Goal: Information Seeking & Learning: Check status

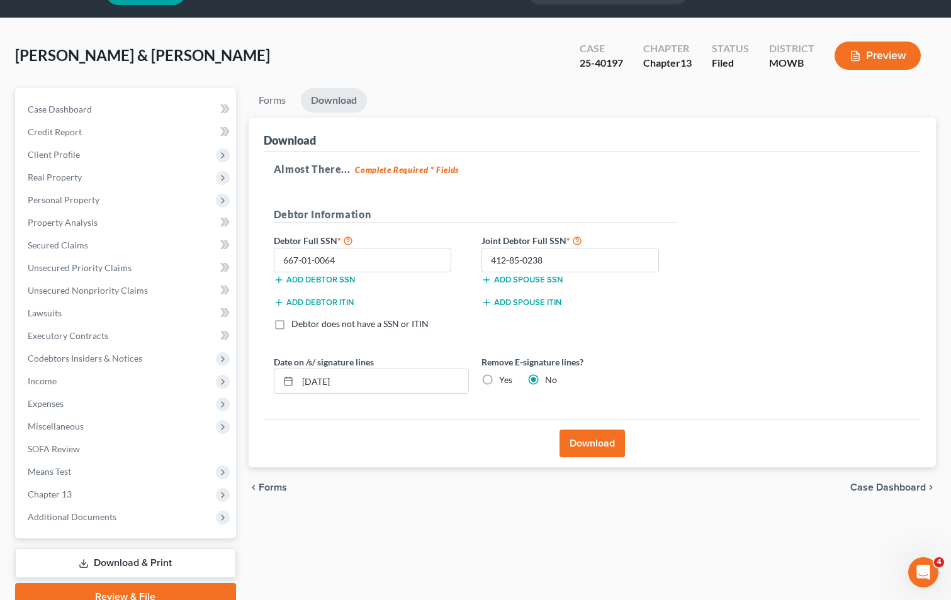
scroll to position [91, 0]
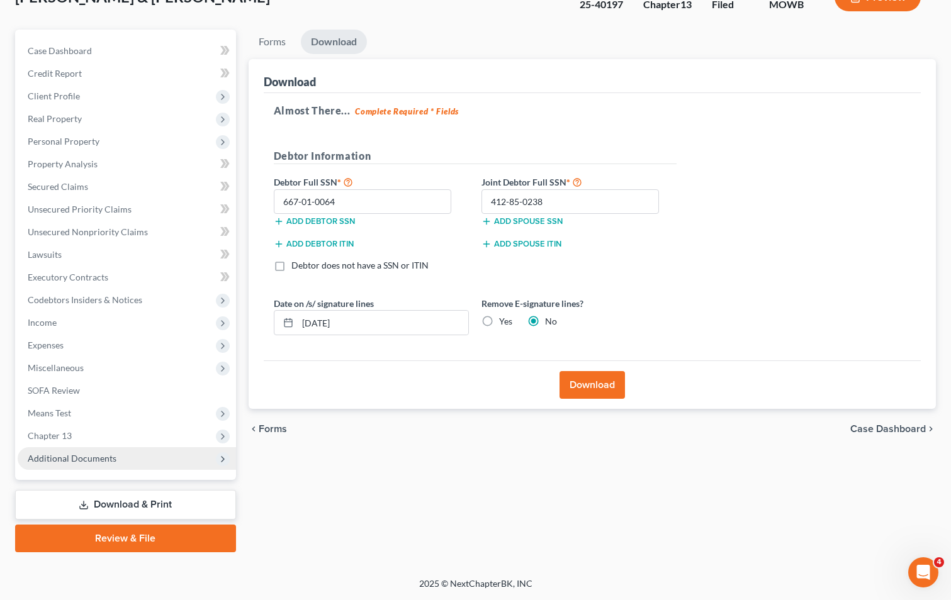
click at [132, 461] on span "Additional Documents" at bounding box center [127, 459] width 218 height 23
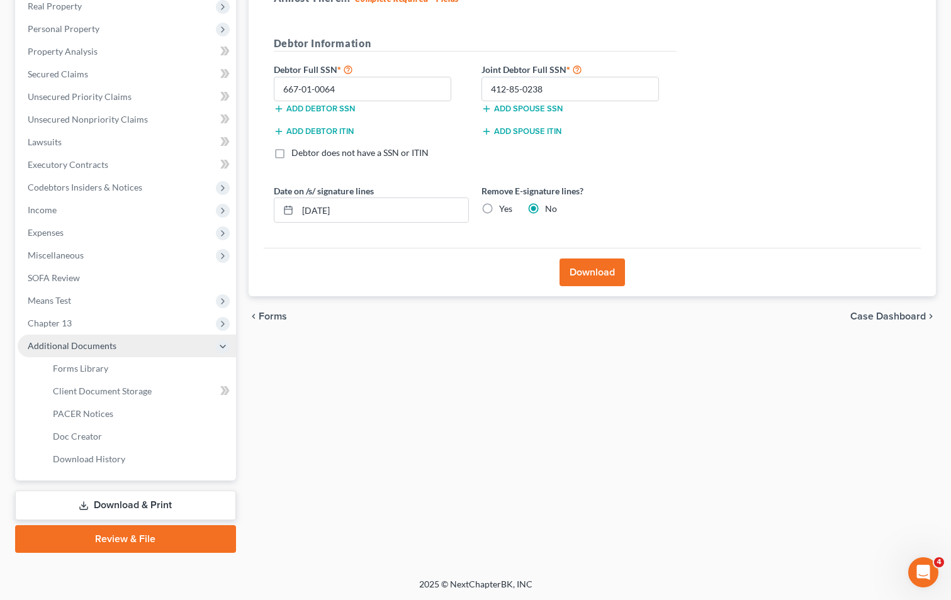
scroll to position [205, 0]
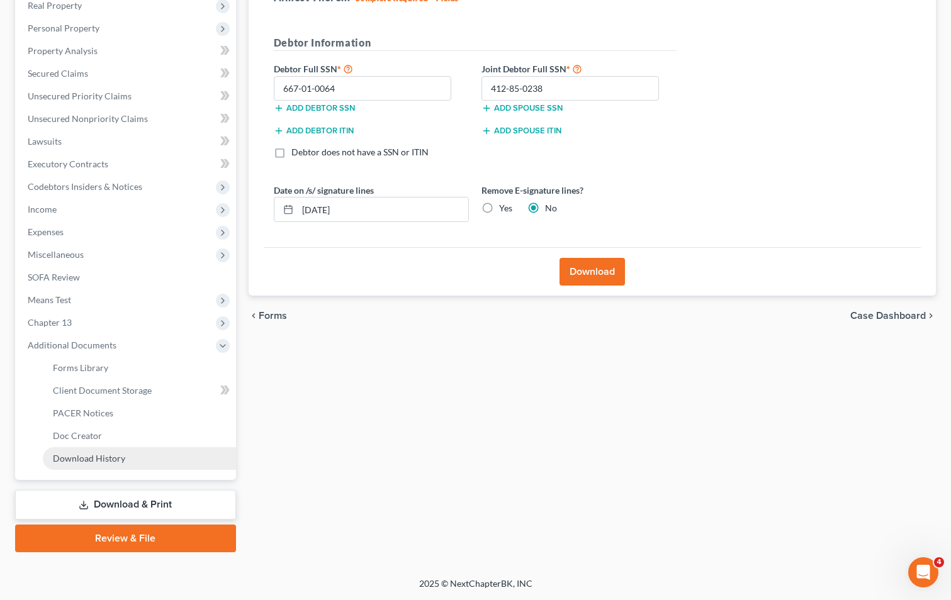
click at [104, 453] on span "Download History" at bounding box center [89, 458] width 72 height 11
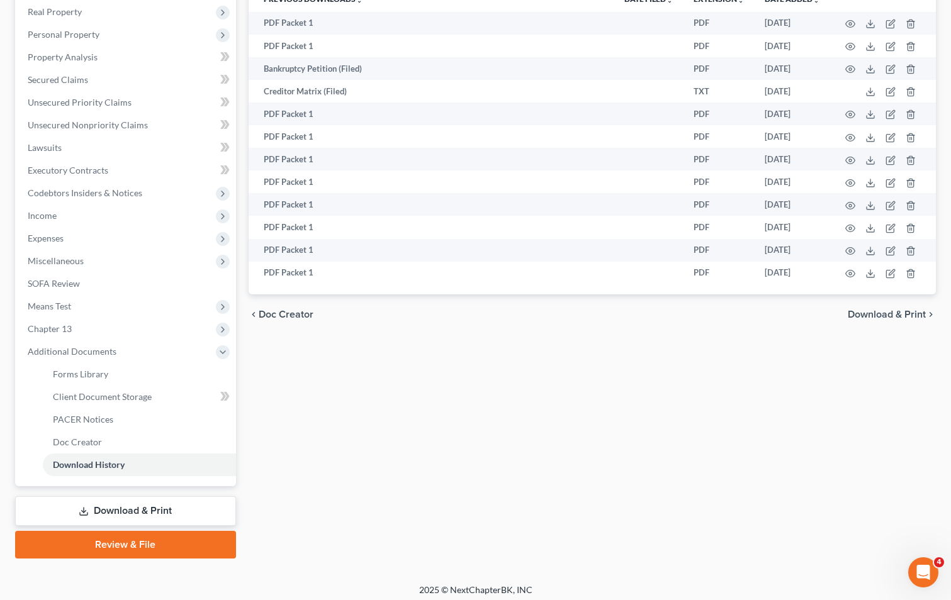
scroll to position [205, 0]
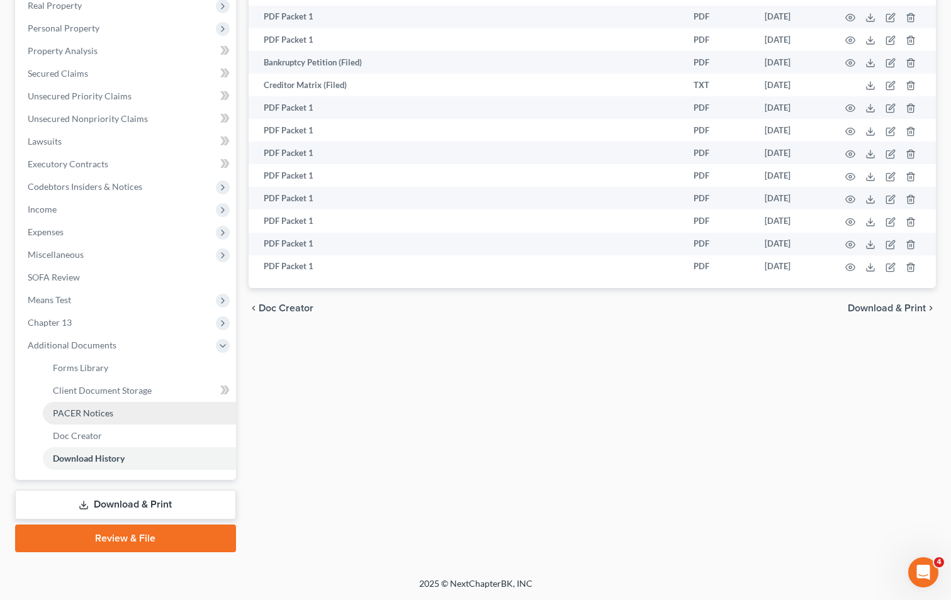
click at [109, 417] on span "PACER Notices" at bounding box center [83, 413] width 60 height 11
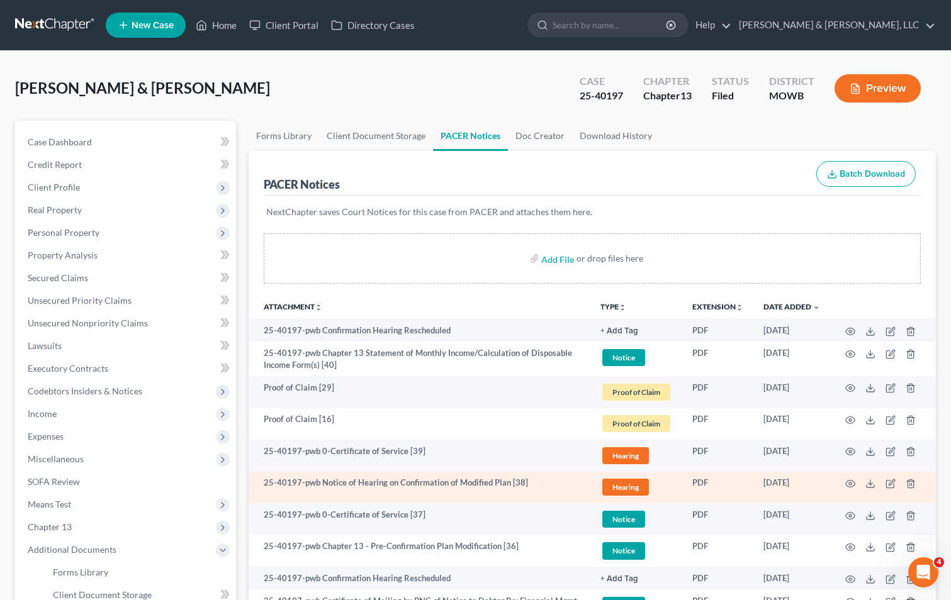
scroll to position [126, 0]
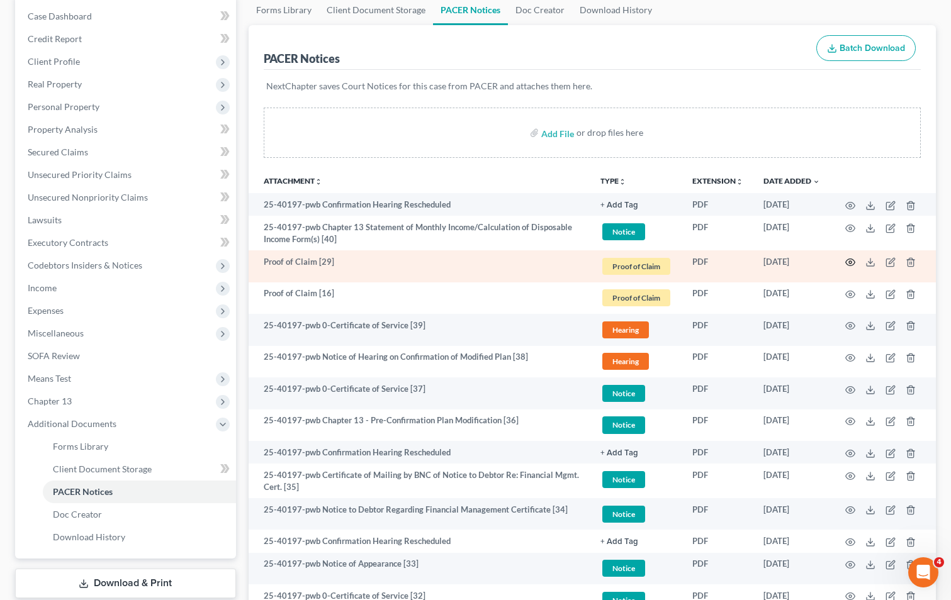
click at [852, 261] on icon "button" at bounding box center [850, 262] width 10 height 10
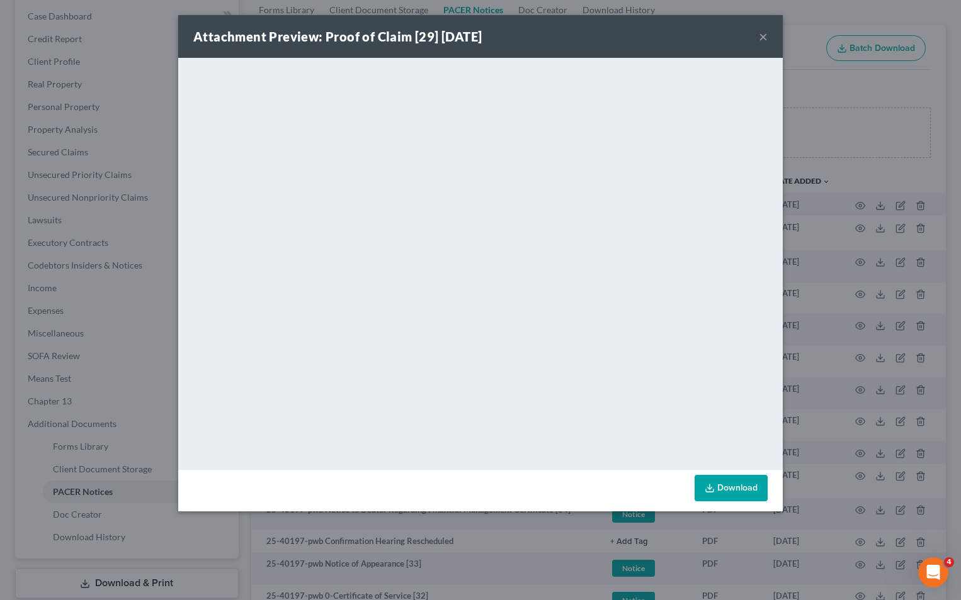
click at [761, 35] on button "×" at bounding box center [762, 36] width 9 height 15
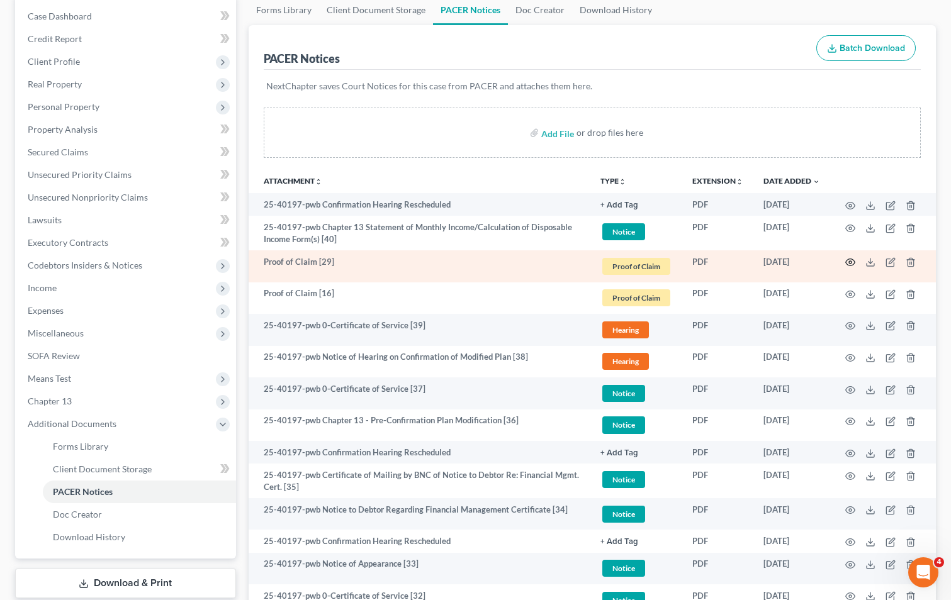
click at [853, 259] on icon "button" at bounding box center [850, 262] width 10 height 10
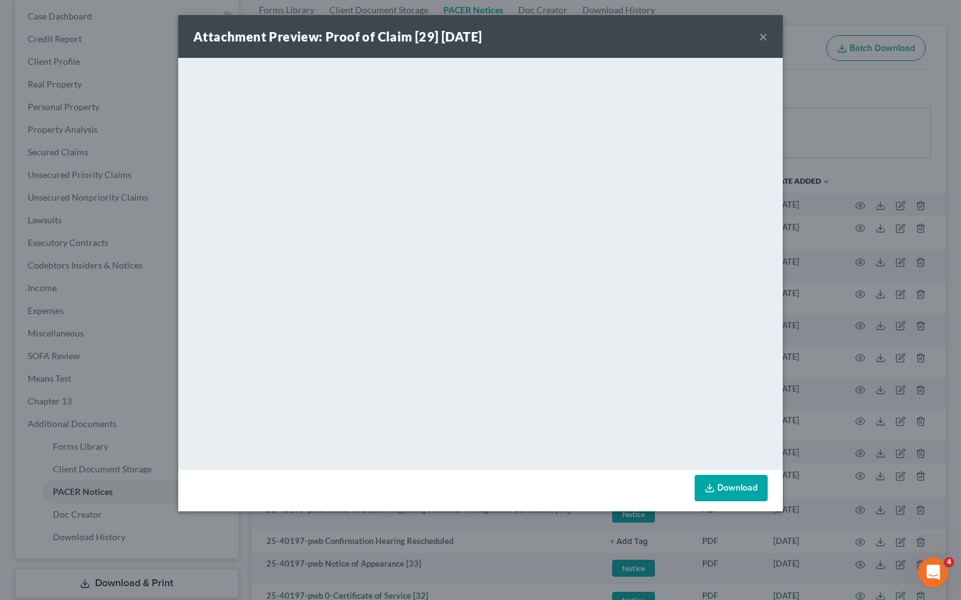
click at [765, 39] on button "×" at bounding box center [762, 36] width 9 height 15
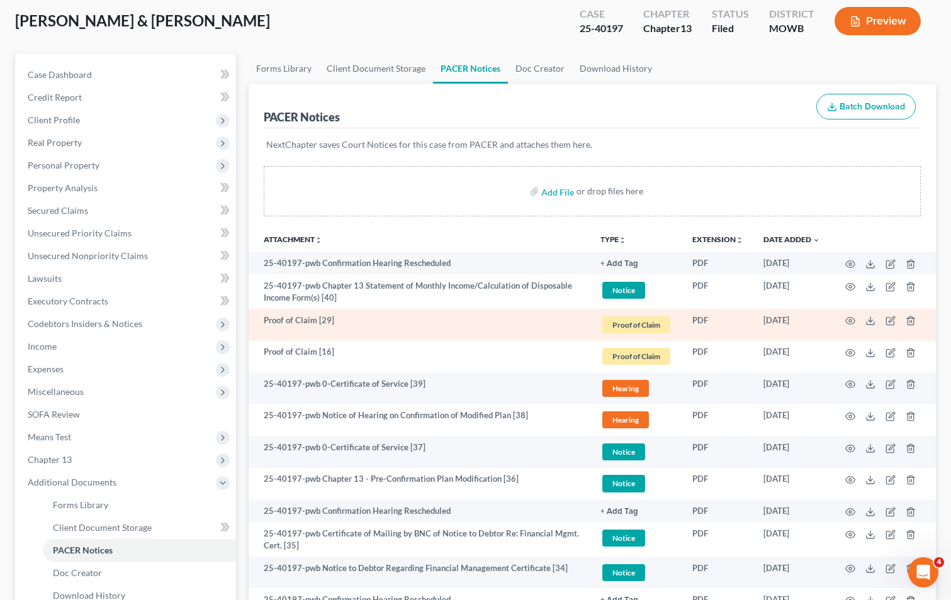
scroll to position [0, 0]
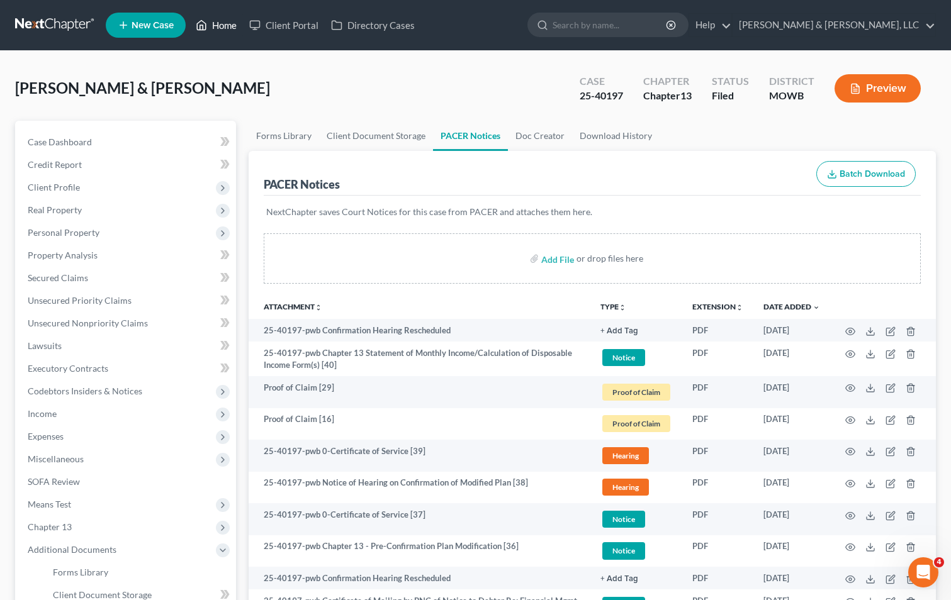
click at [225, 25] on link "Home" at bounding box center [216, 25] width 54 height 23
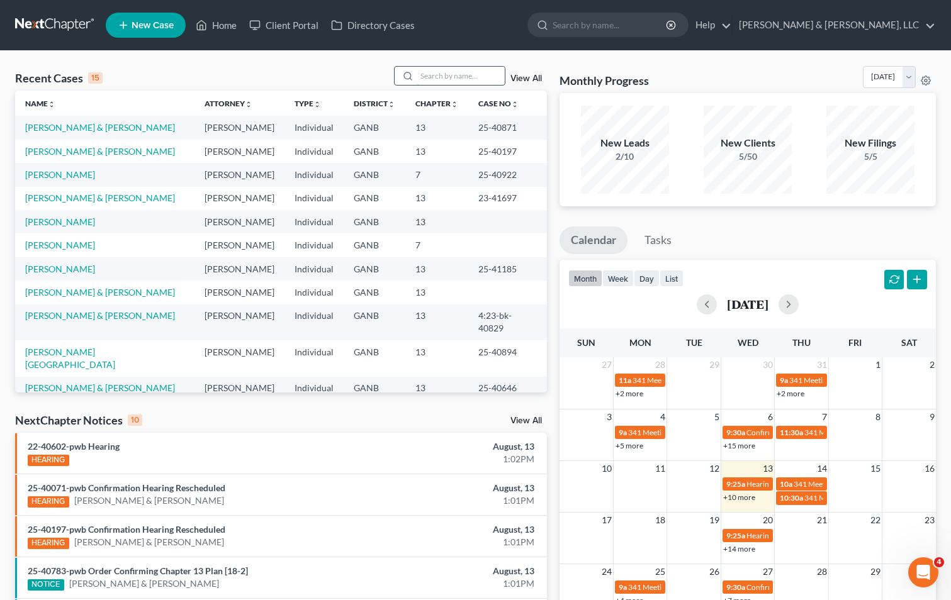
click at [446, 74] on input "search" at bounding box center [461, 76] width 88 height 18
type input "[PERSON_NAME]"
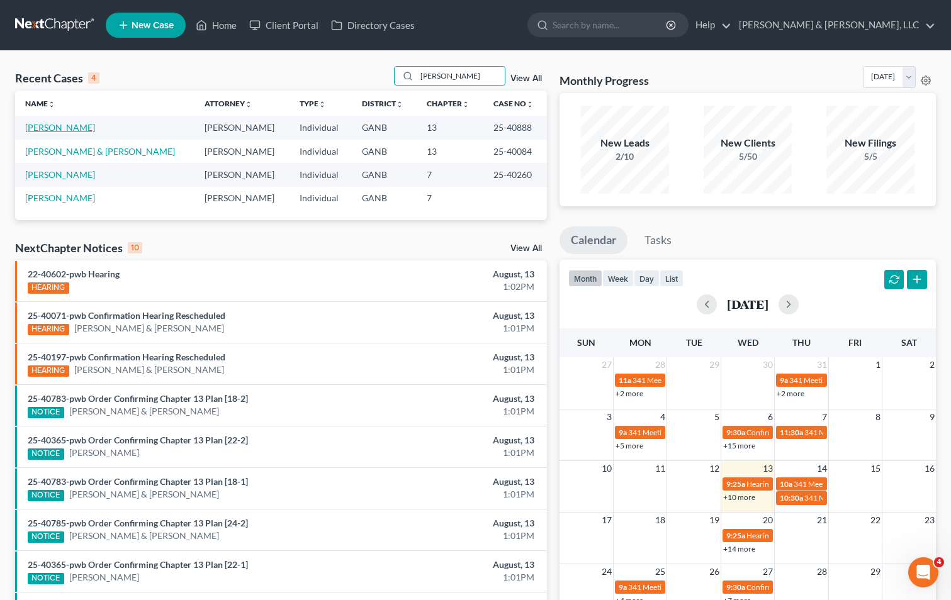
click at [33, 126] on link "[PERSON_NAME]" at bounding box center [60, 127] width 70 height 11
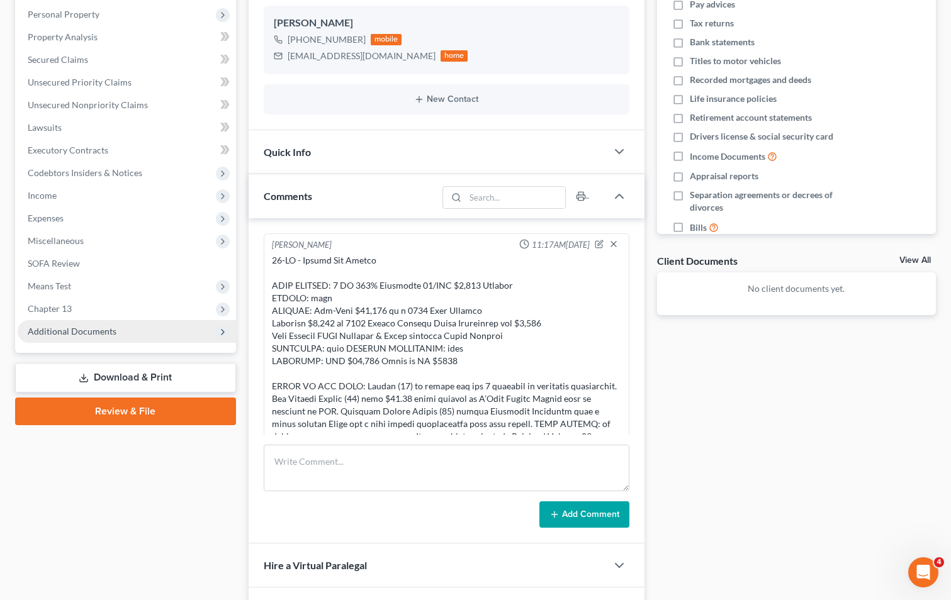
scroll to position [252, 0]
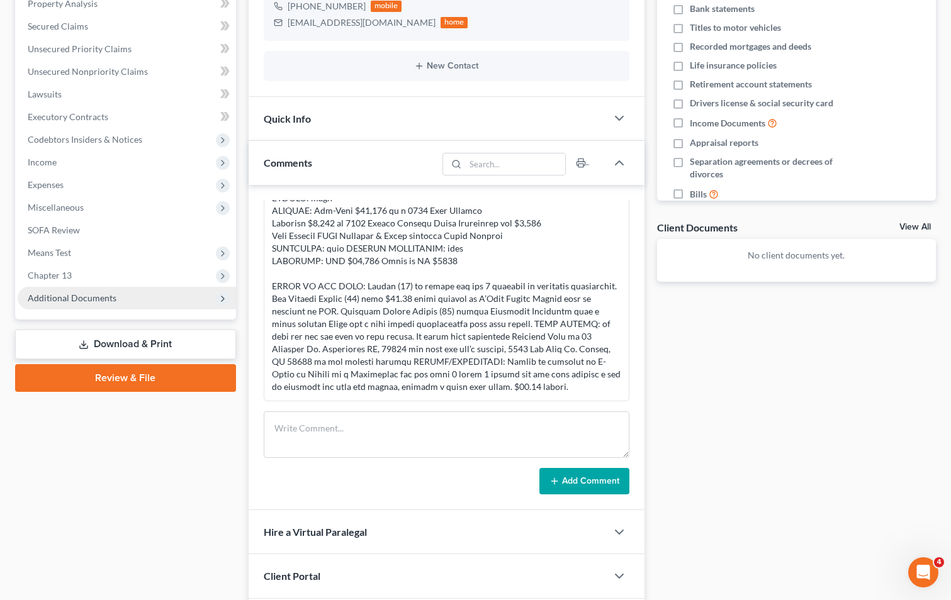
click at [55, 293] on span "Additional Documents" at bounding box center [72, 298] width 89 height 11
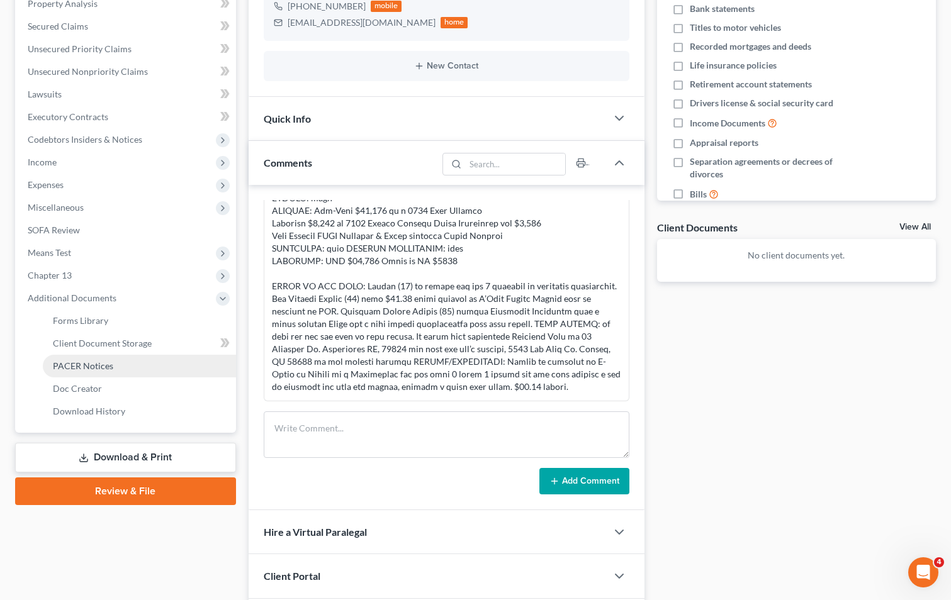
click at [89, 369] on span "PACER Notices" at bounding box center [83, 366] width 60 height 11
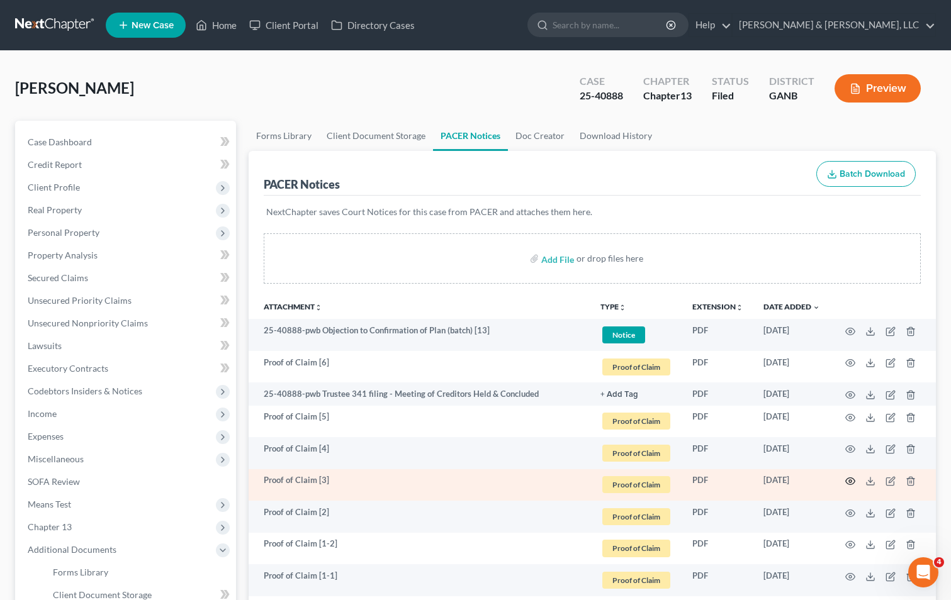
click at [855, 482] on icon "button" at bounding box center [850, 481] width 9 height 7
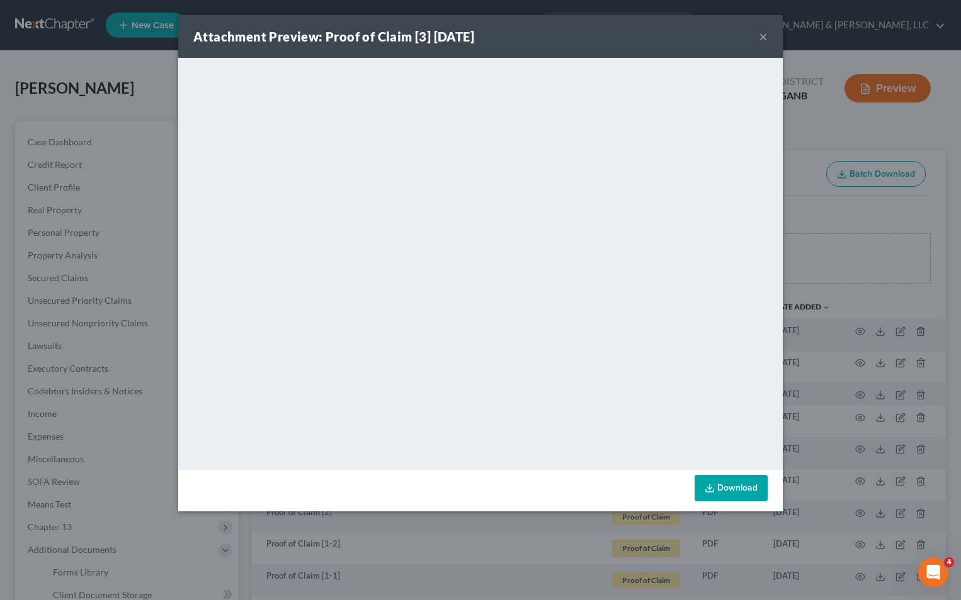
click at [760, 35] on button "×" at bounding box center [762, 36] width 9 height 15
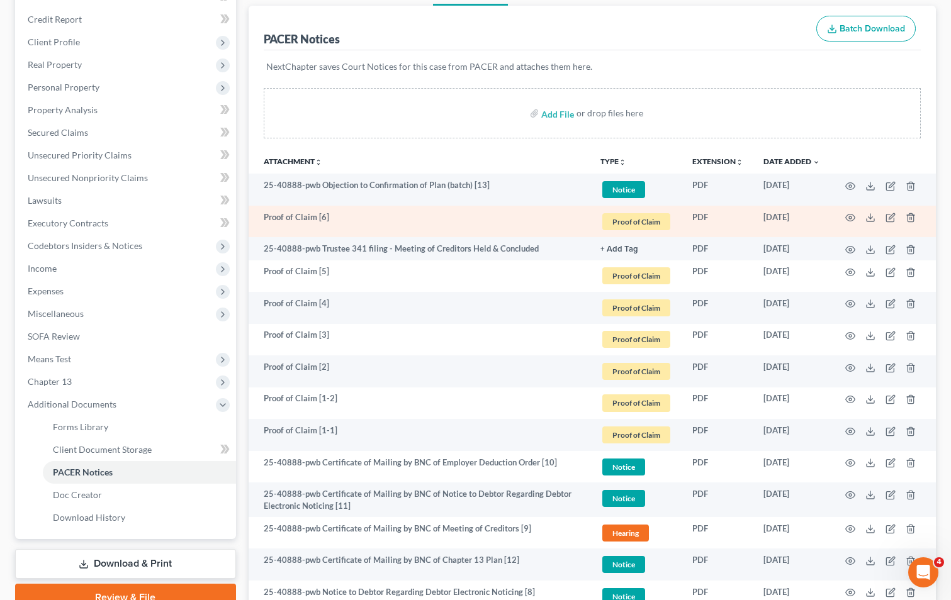
scroll to position [315, 0]
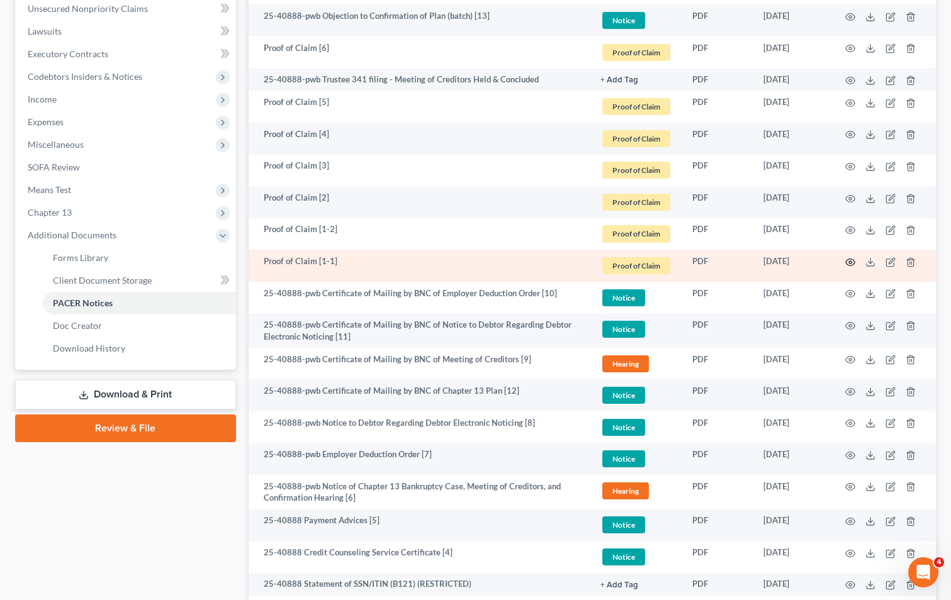
click at [853, 263] on icon "button" at bounding box center [850, 262] width 10 height 10
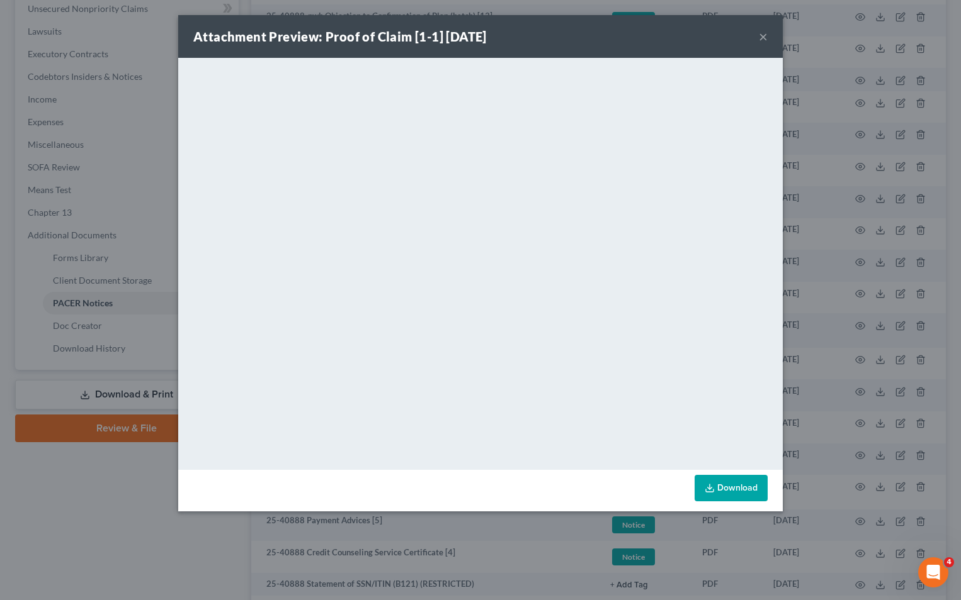
click at [764, 35] on button "×" at bounding box center [762, 36] width 9 height 15
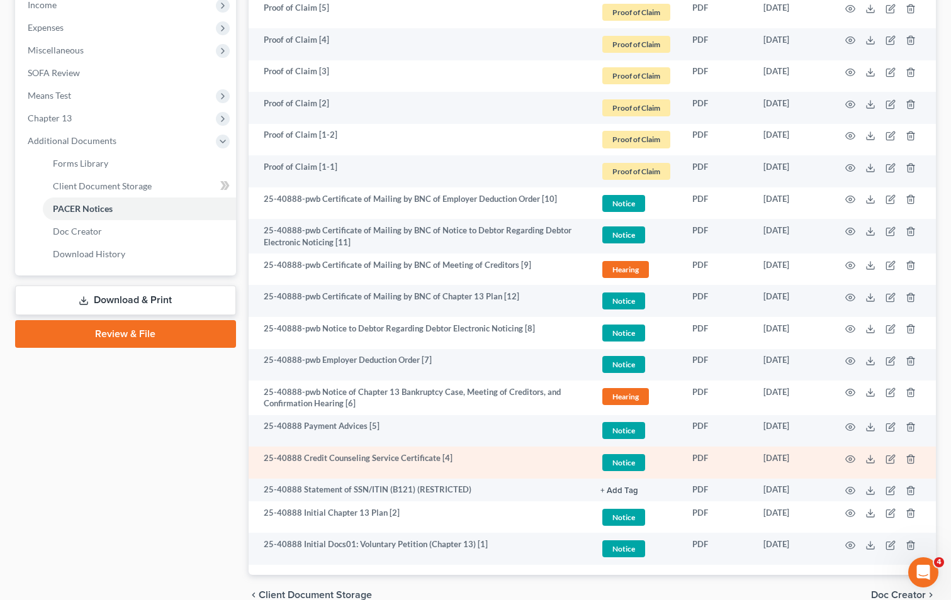
scroll to position [346, 0]
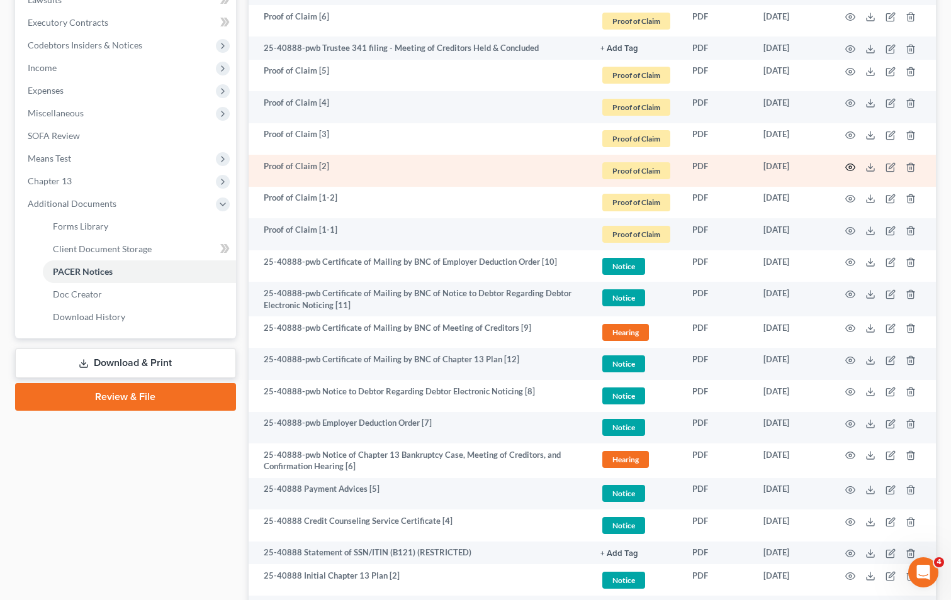
click at [848, 169] on icon "button" at bounding box center [850, 167] width 10 height 10
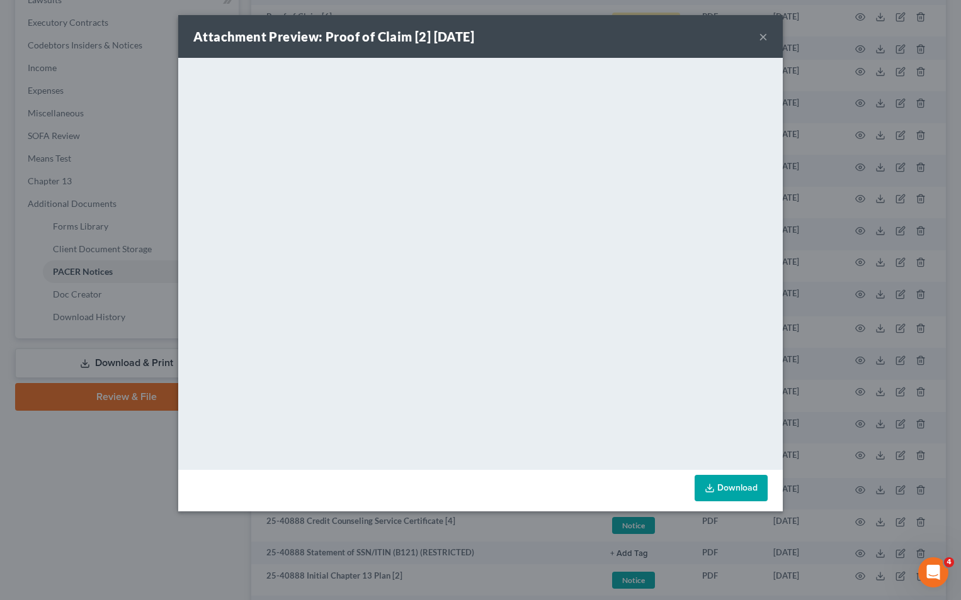
click at [765, 33] on button "×" at bounding box center [762, 36] width 9 height 15
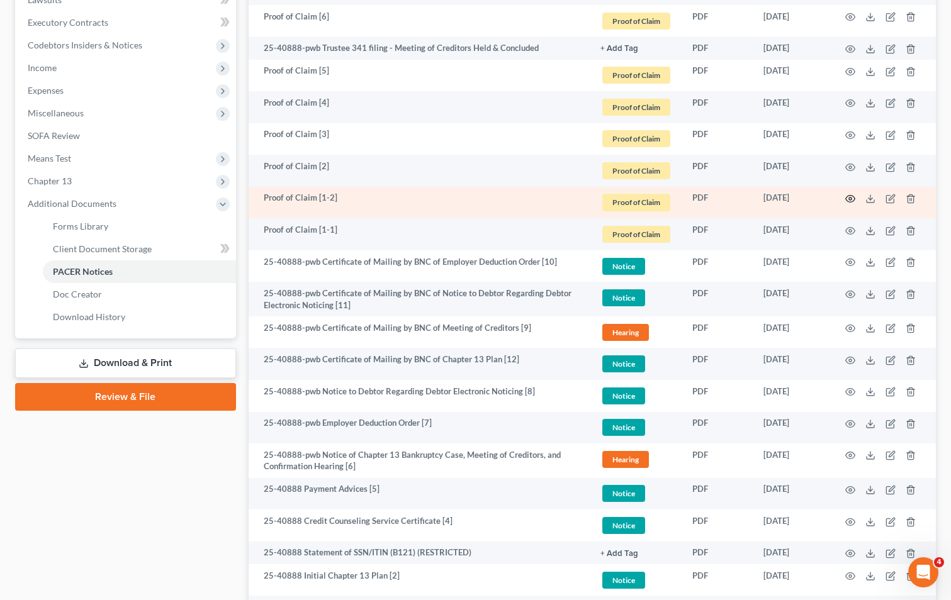
click at [852, 194] on icon "button" at bounding box center [850, 199] width 10 height 10
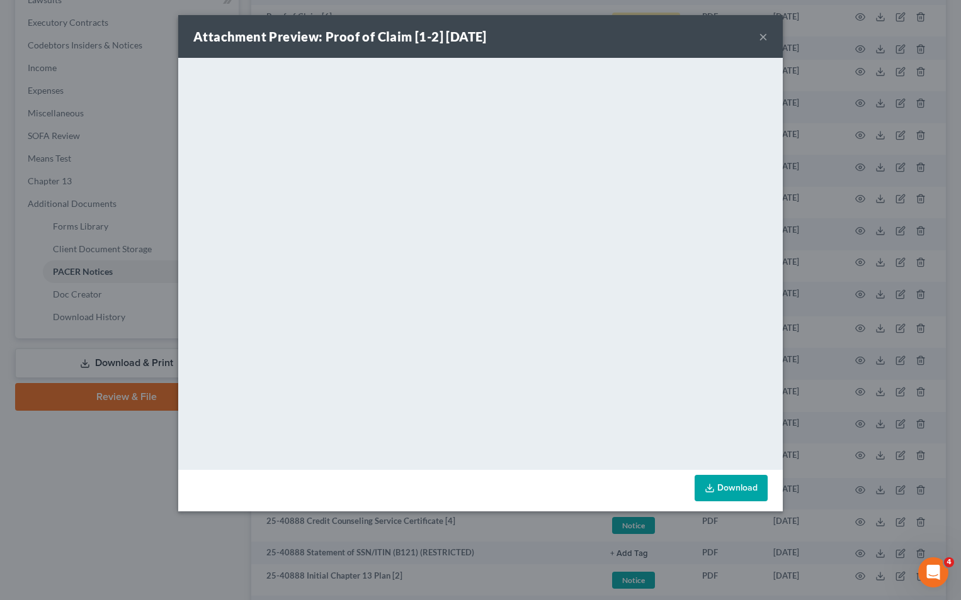
click at [765, 35] on button "×" at bounding box center [762, 36] width 9 height 15
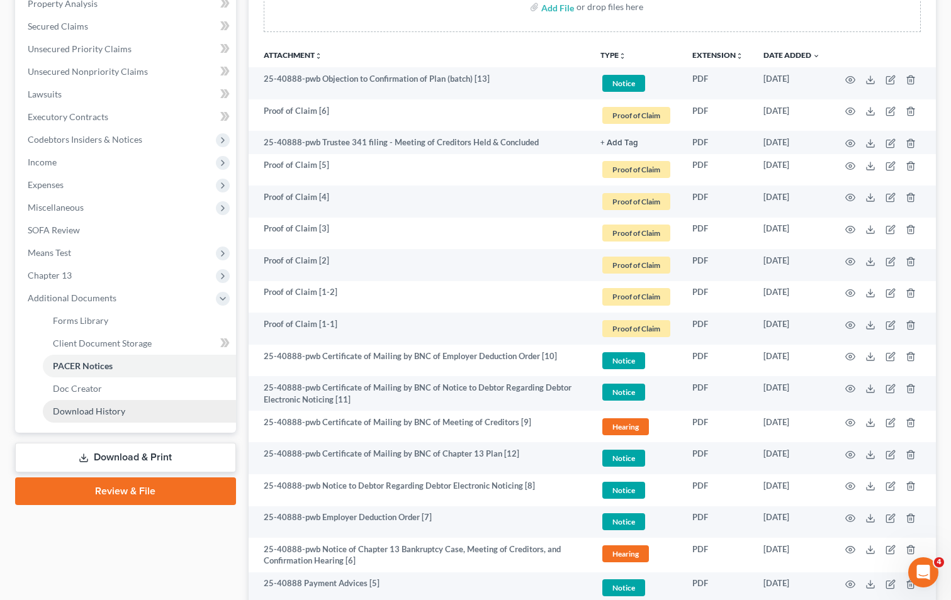
scroll to position [189, 0]
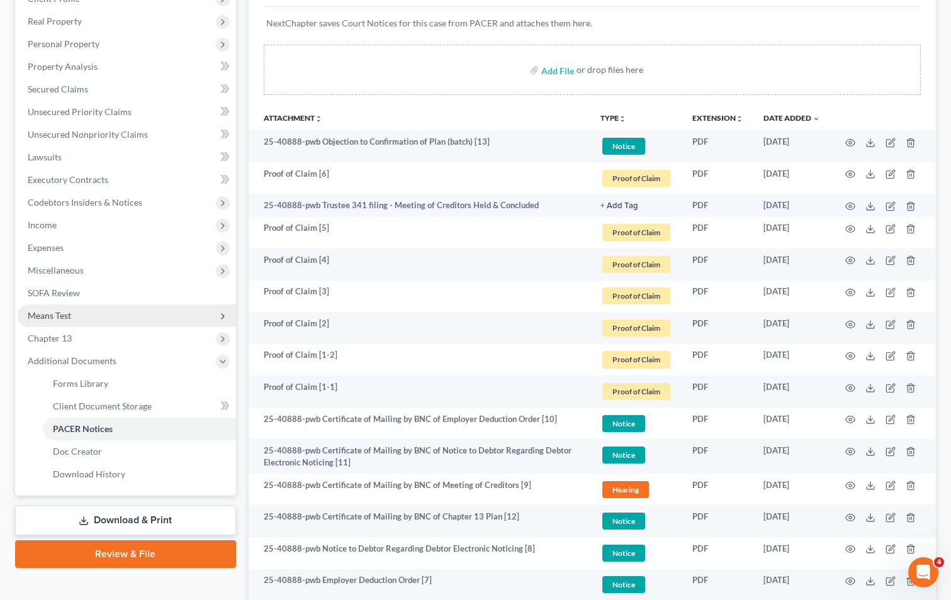
click at [74, 313] on span "Means Test" at bounding box center [127, 316] width 218 height 23
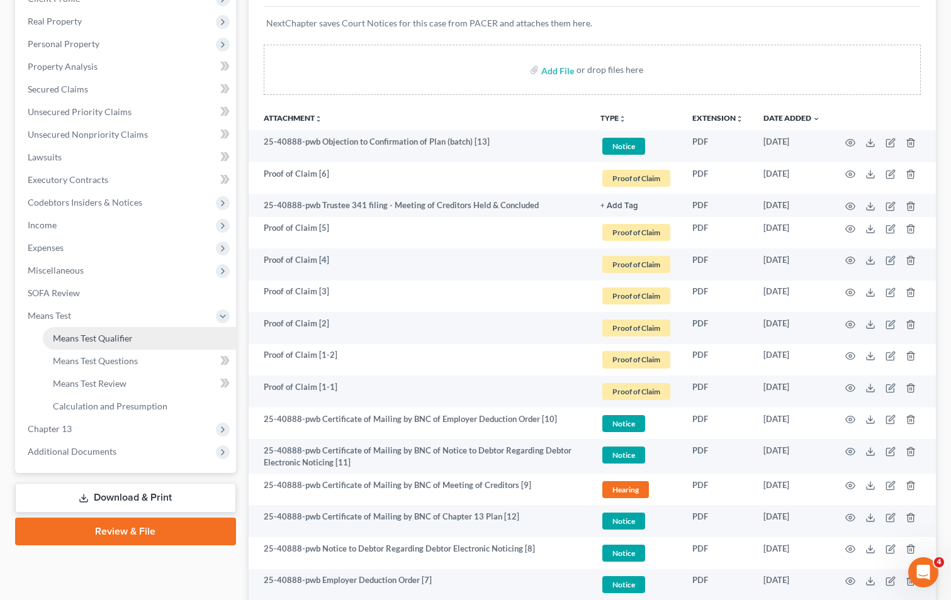
click at [95, 334] on span "Means Test Qualifier" at bounding box center [93, 338] width 80 height 11
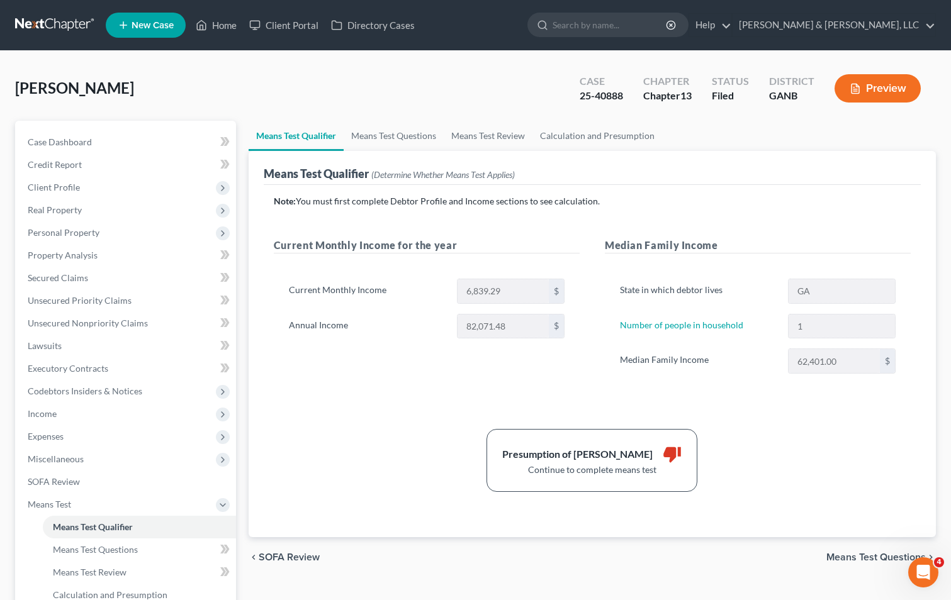
click at [398, 365] on div "Current Monthly Income for the year Current Monthly Income 6,839.29 $ Annual In…" at bounding box center [426, 318] width 331 height 161
click at [456, 406] on div "Note: You must first complete Debtor Profile and Income sections to see calcula…" at bounding box center [592, 343] width 637 height 297
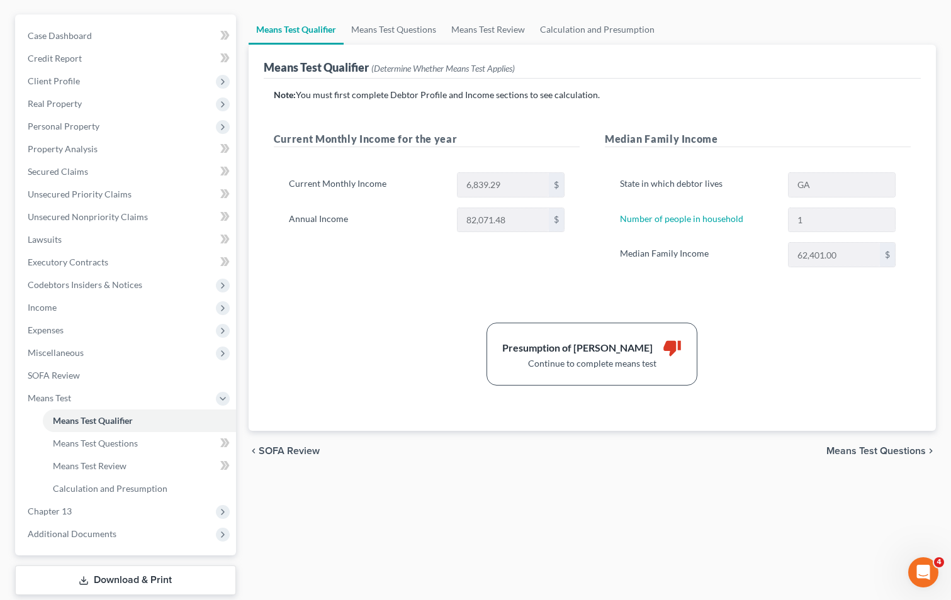
scroll to position [119, 0]
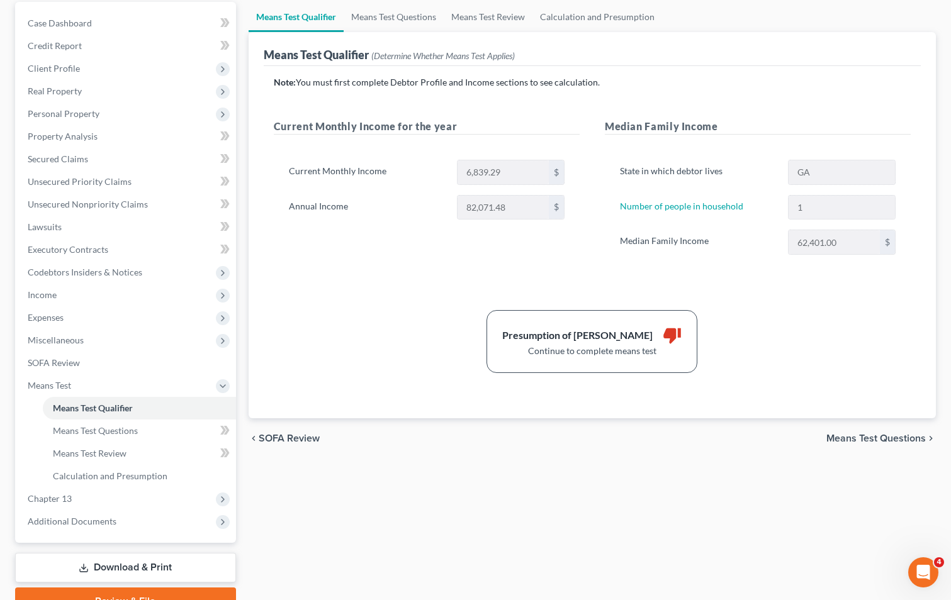
click at [423, 303] on div "Note: You must first complete Debtor Profile and Income sections to see calcula…" at bounding box center [592, 224] width 637 height 297
